Goal: Book appointment/travel/reservation

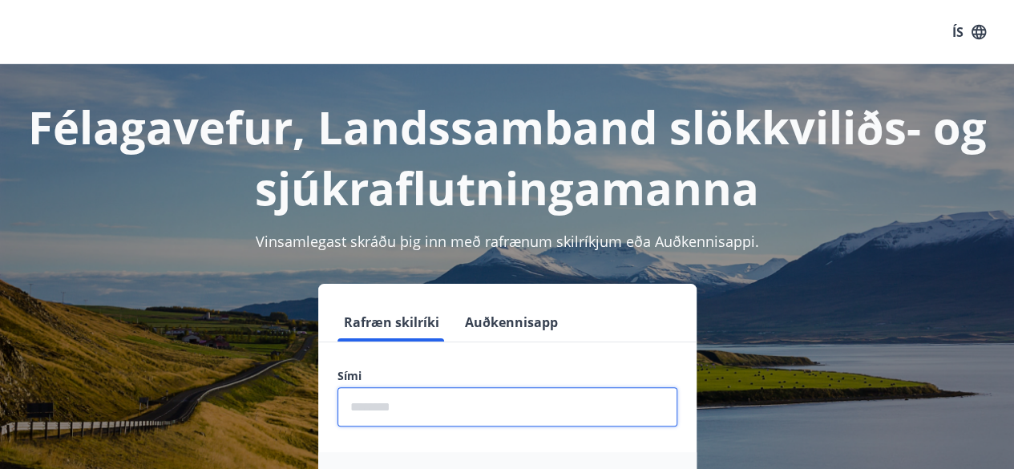
click at [348, 406] on input "phone" at bounding box center [507, 406] width 340 height 39
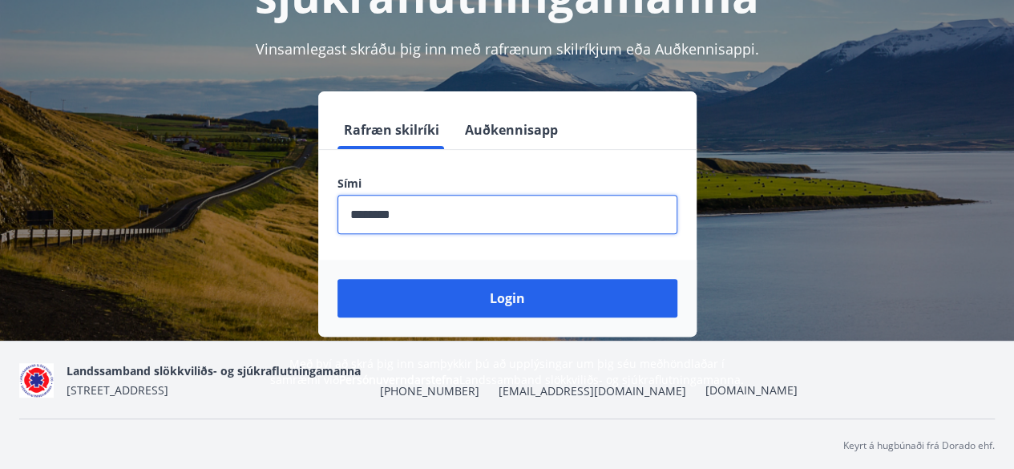
scroll to position [196, 0]
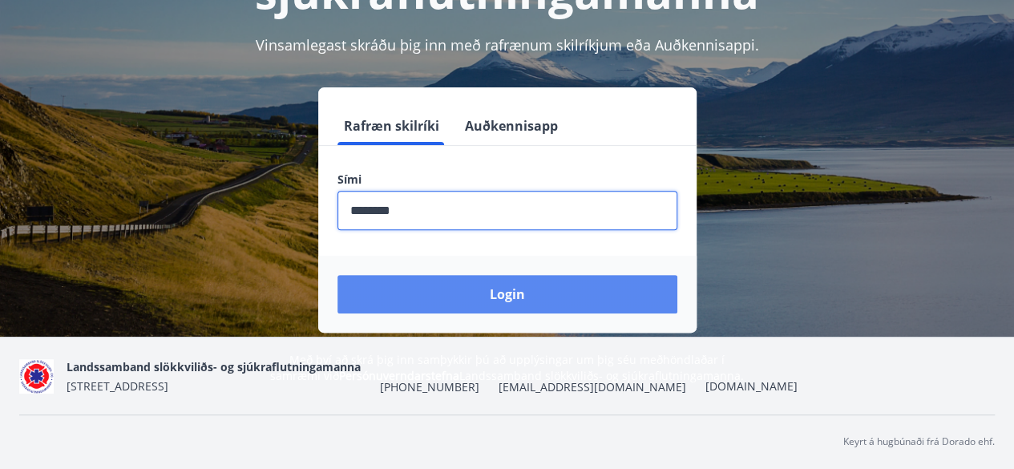
type input "********"
click at [398, 304] on button "Login" at bounding box center [507, 294] width 340 height 38
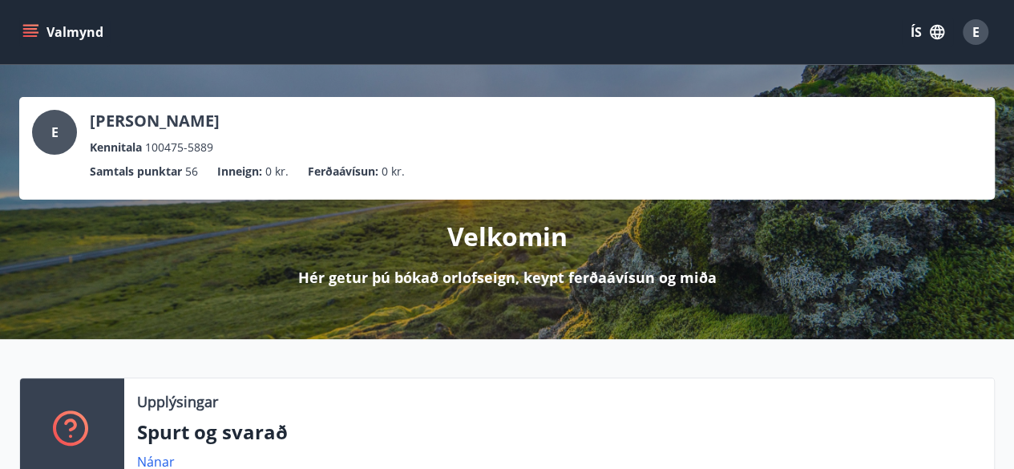
click at [28, 31] on icon "menu" at bounding box center [30, 32] width 16 height 16
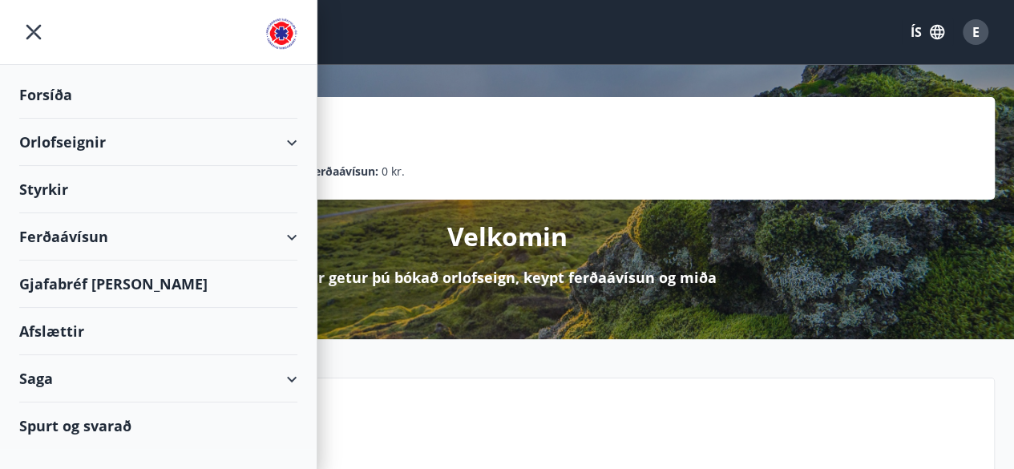
click at [289, 135] on div "Orlofseignir" at bounding box center [158, 142] width 278 height 47
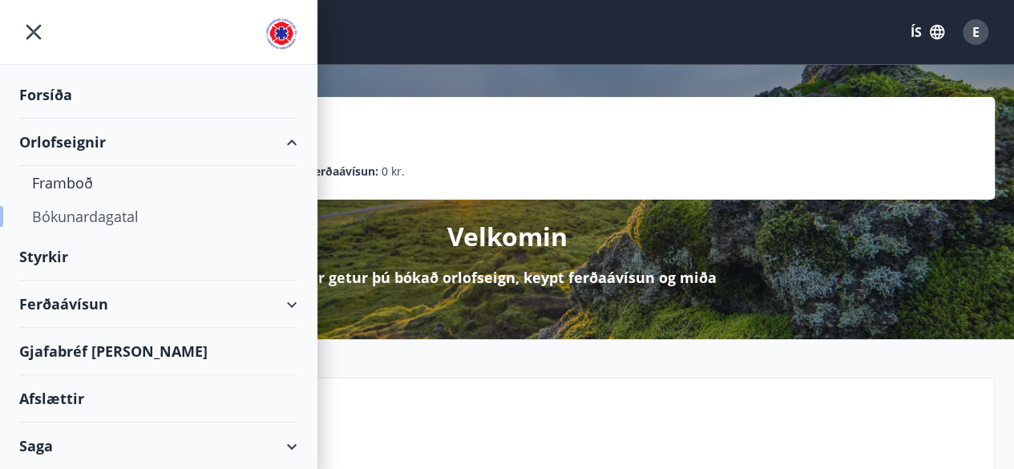
click at [61, 219] on div "Bókunardagatal" at bounding box center [158, 217] width 253 height 34
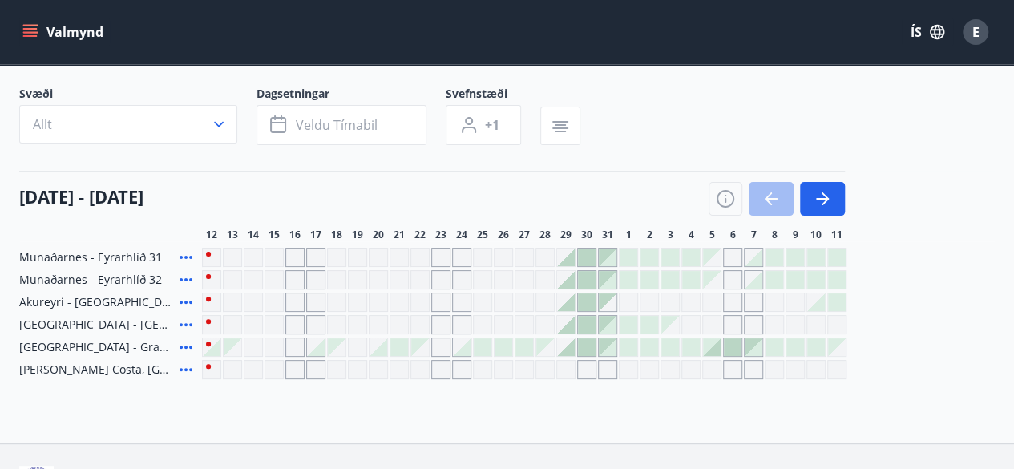
scroll to position [78, 0]
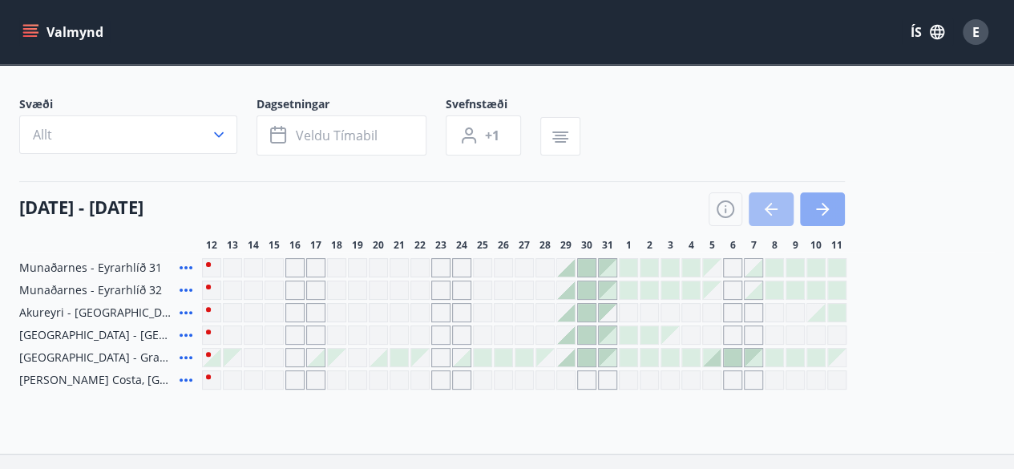
click at [815, 204] on icon "button" at bounding box center [822, 209] width 19 height 19
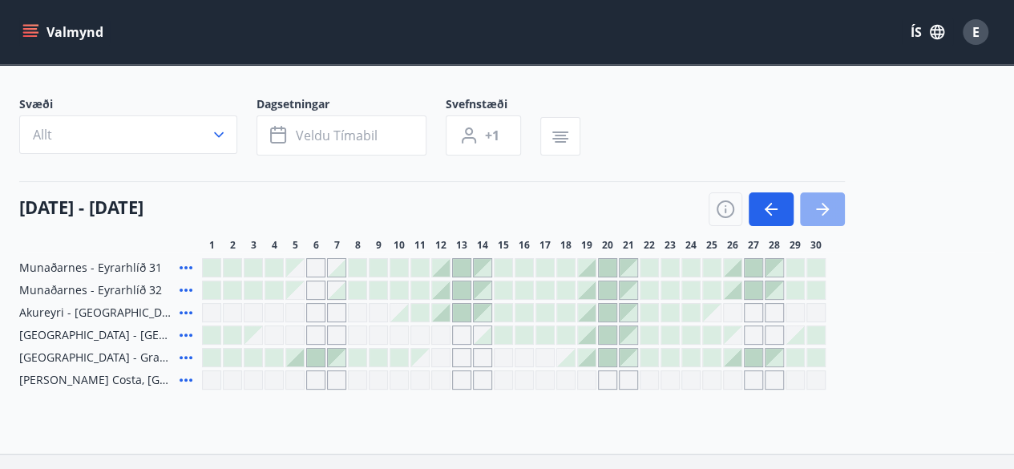
click at [815, 204] on icon "button" at bounding box center [822, 209] width 19 height 19
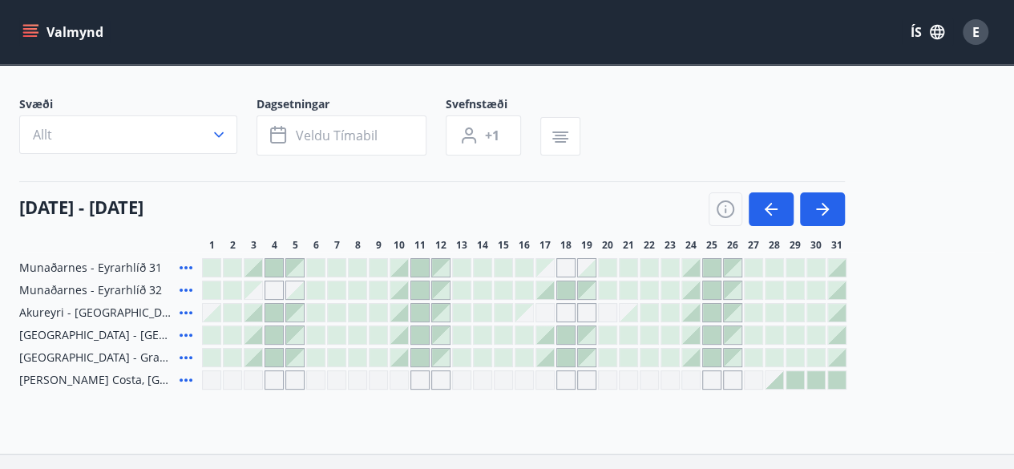
click at [693, 309] on div at bounding box center [691, 313] width 18 height 18
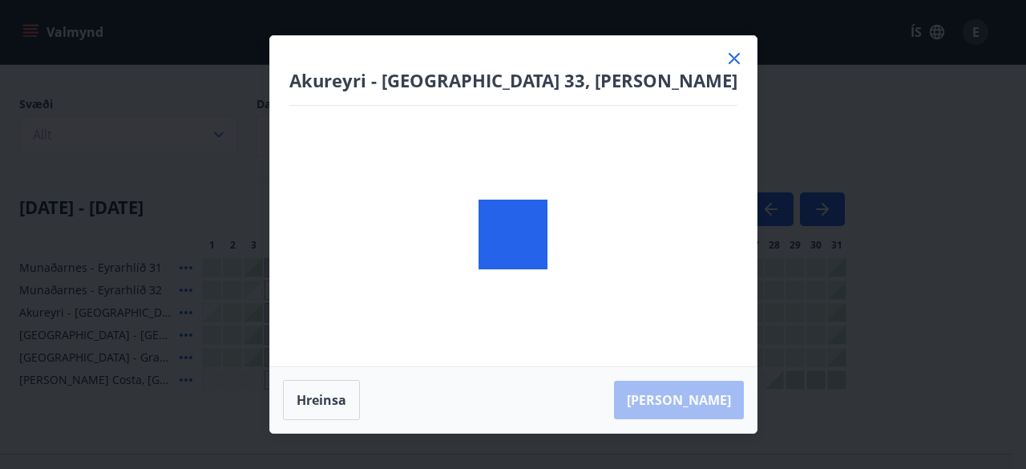
click at [693, 309] on div at bounding box center [513, 234] width 487 height 397
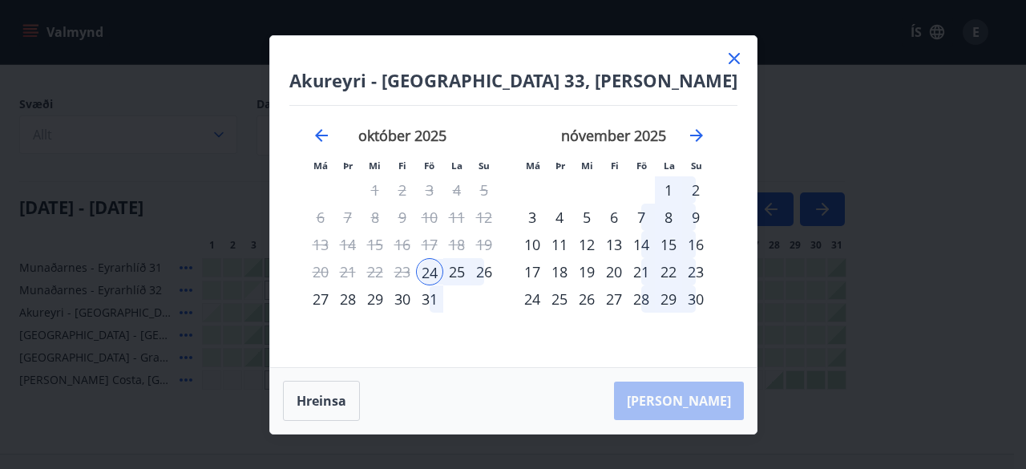
click at [725, 60] on icon at bounding box center [734, 58] width 19 height 19
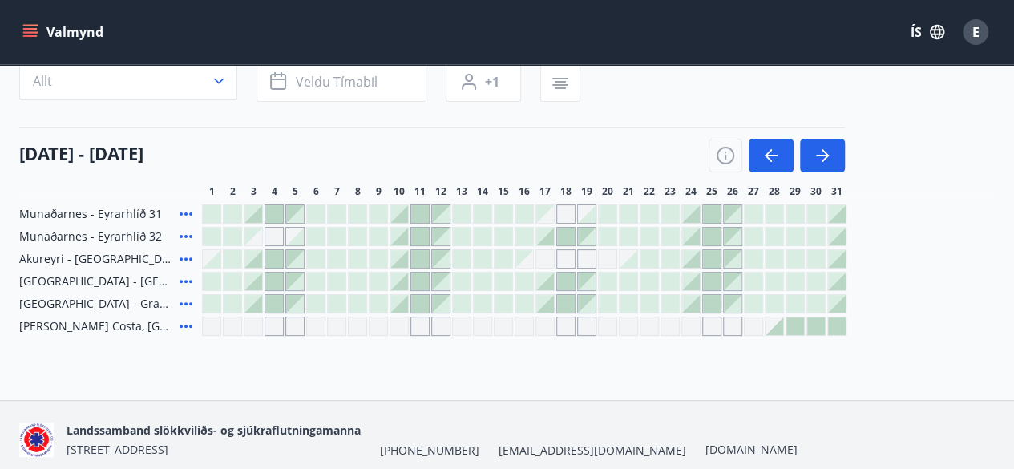
scroll to position [22, 0]
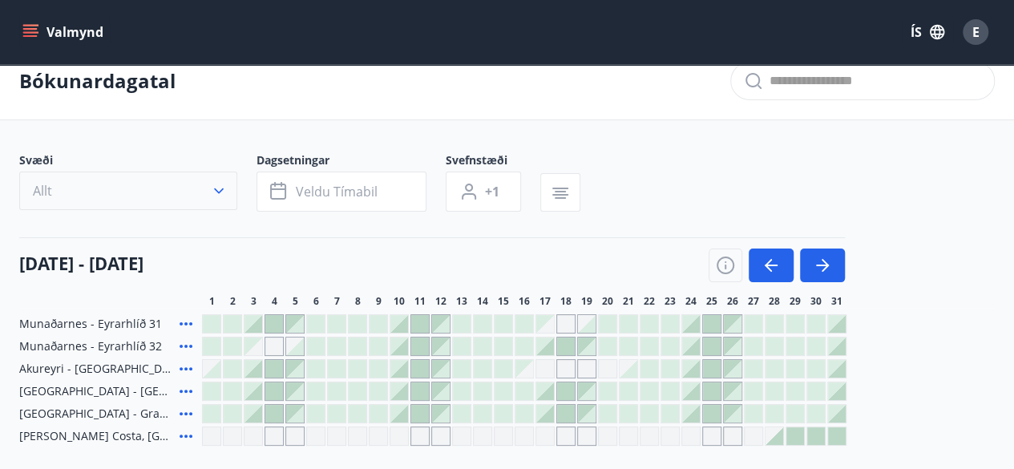
click at [217, 192] on icon "button" at bounding box center [219, 191] width 16 height 16
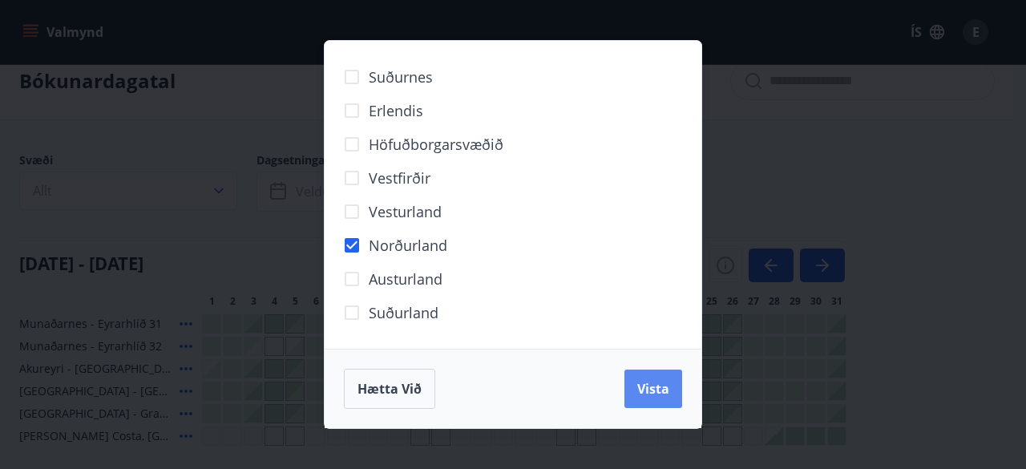
click at [664, 390] on span "Vista" at bounding box center [653, 389] width 32 height 18
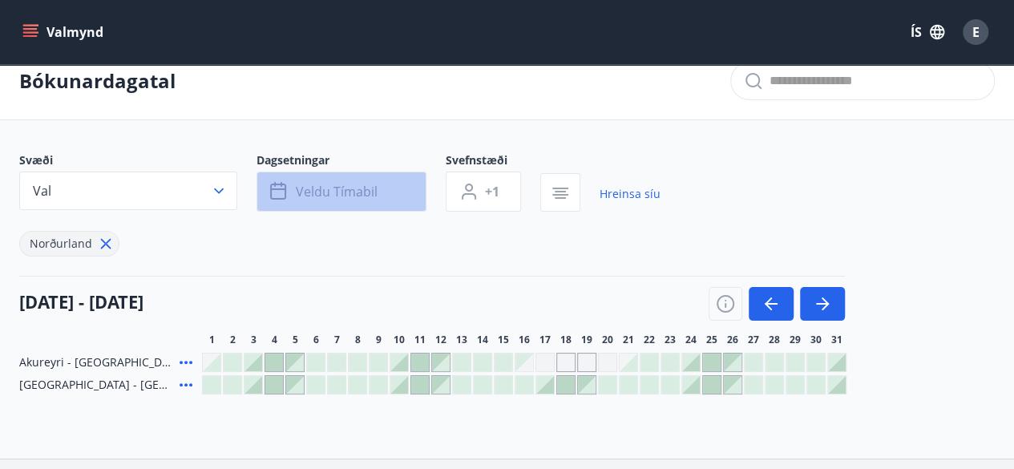
click at [380, 198] on button "Veldu tímabil" at bounding box center [342, 192] width 170 height 40
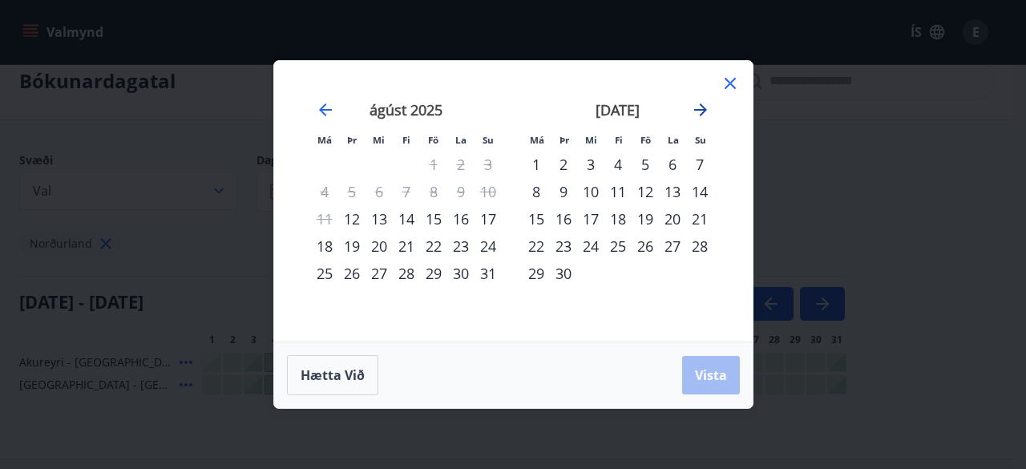
click at [707, 107] on icon "Move forward to switch to the next month." at bounding box center [700, 109] width 19 height 19
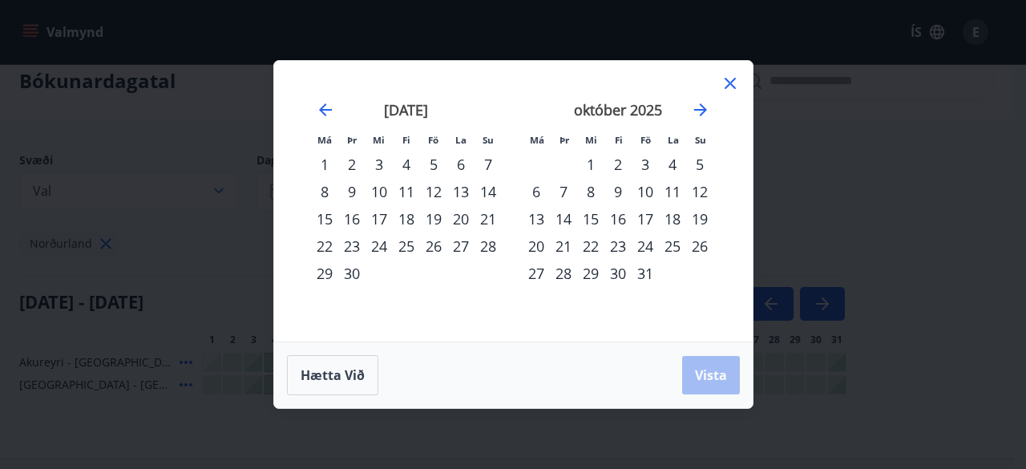
click at [649, 249] on div "24" at bounding box center [645, 245] width 27 height 27
click at [702, 247] on div "26" at bounding box center [699, 245] width 27 height 27
click at [706, 376] on span "Vista" at bounding box center [711, 375] width 32 height 18
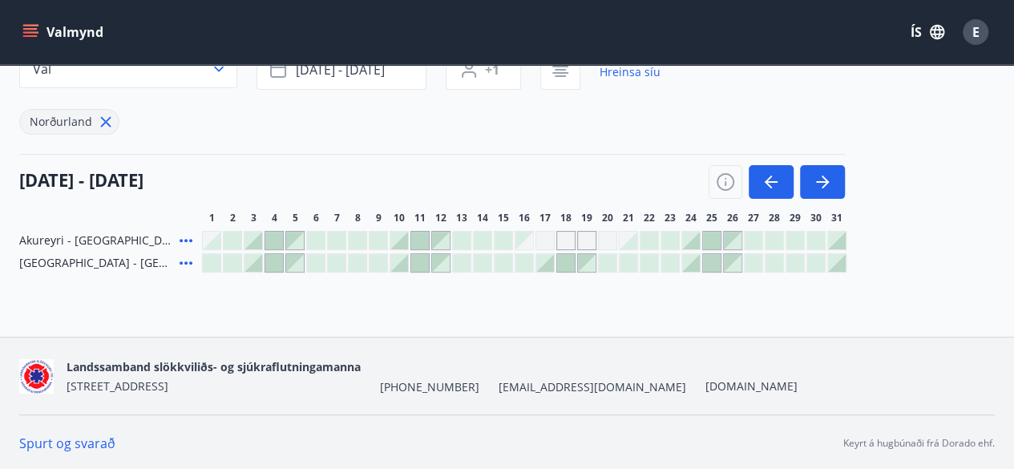
scroll to position [144, 0]
click at [566, 237] on div "Gráir dagar eru ekki bókanlegir" at bounding box center [565, 239] width 19 height 19
